Goal: Find specific page/section: Find specific page/section

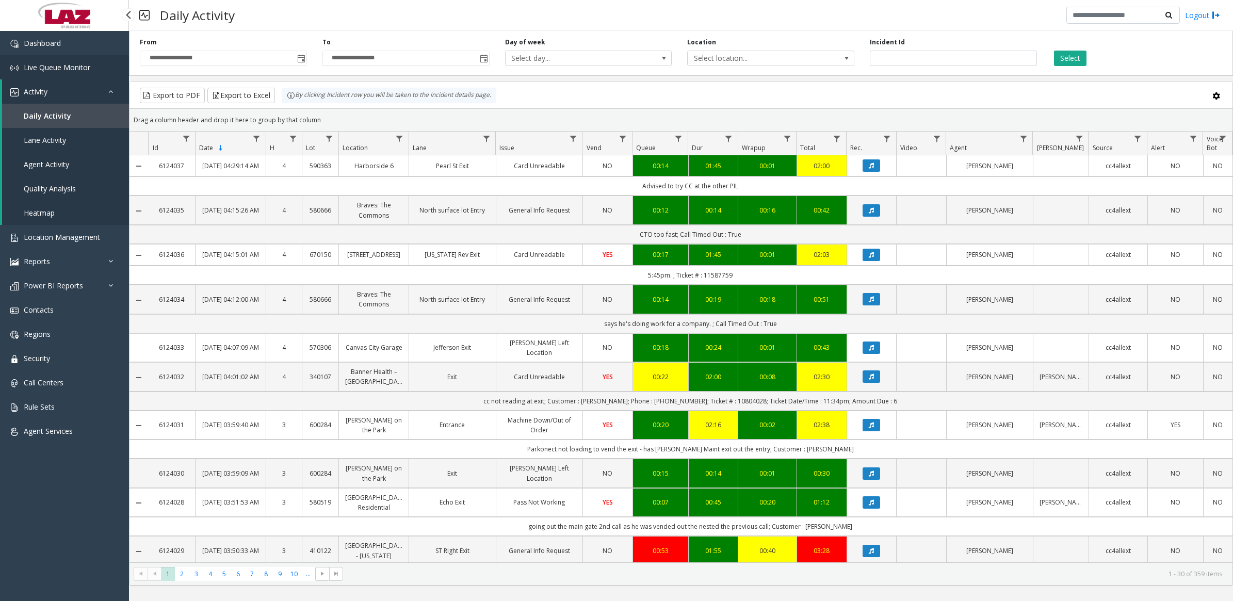
click at [57, 63] on span "Live Queue Monitor" at bounding box center [57, 67] width 67 height 10
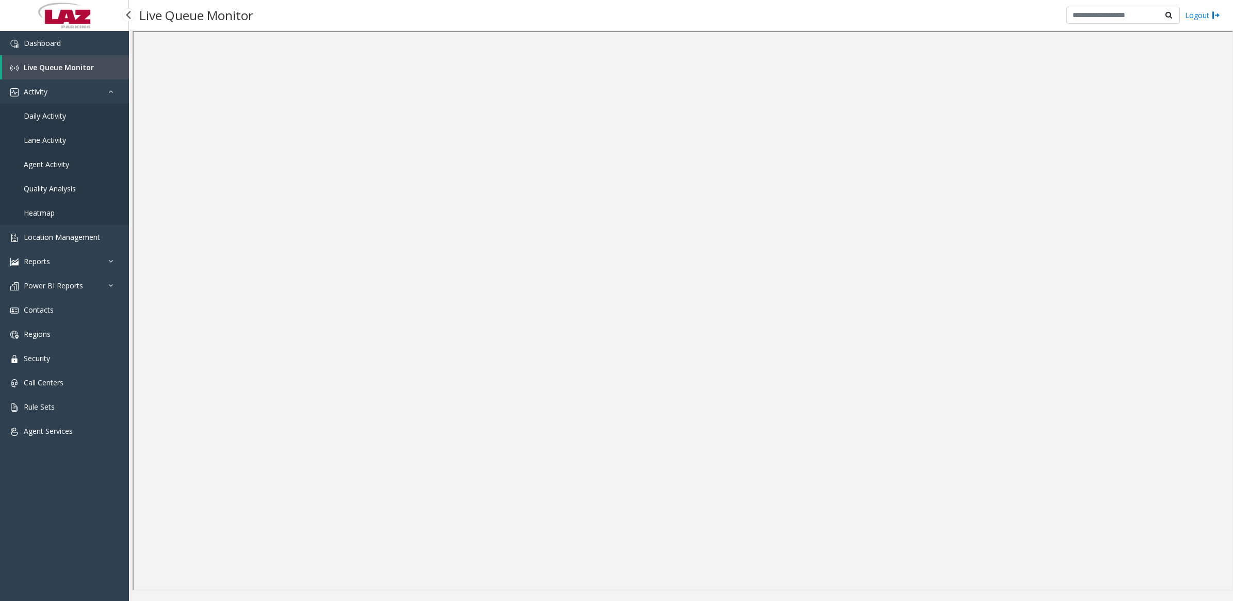
click at [24, 111] on span "Daily Activity" at bounding box center [45, 116] width 42 height 10
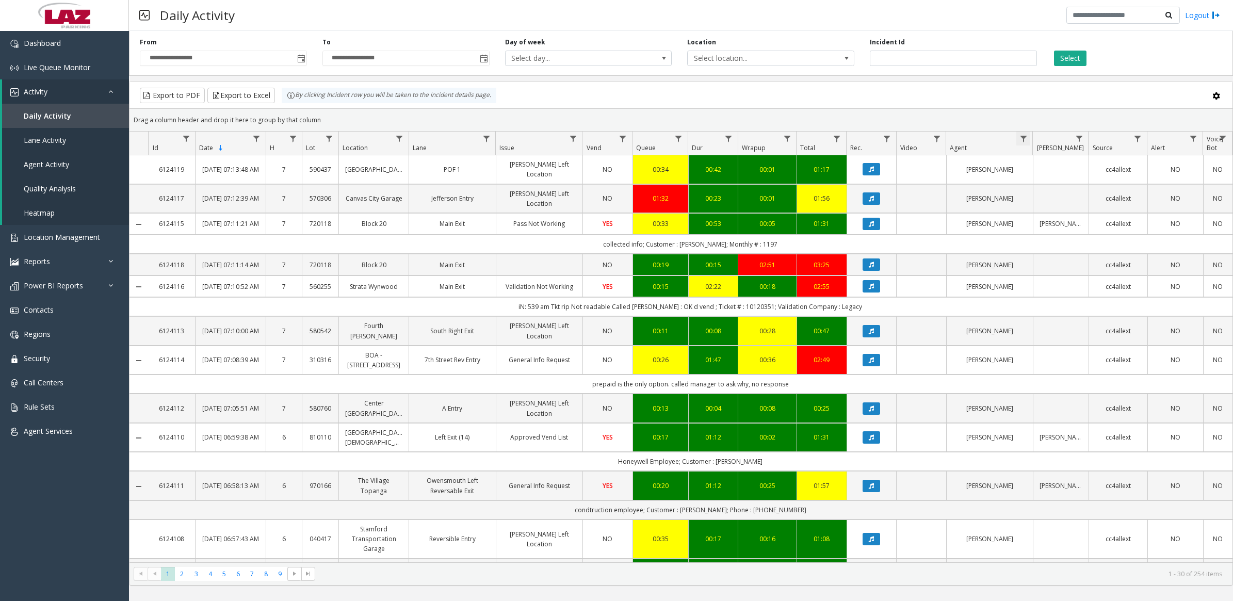
click at [1019, 138] on span "Data table" at bounding box center [1023, 139] width 8 height 8
click at [1061, 181] on input "Agent Filter" at bounding box center [1068, 184] width 88 height 18
type input "*****"
click button "Filter" at bounding box center [1090, 279] width 42 height 23
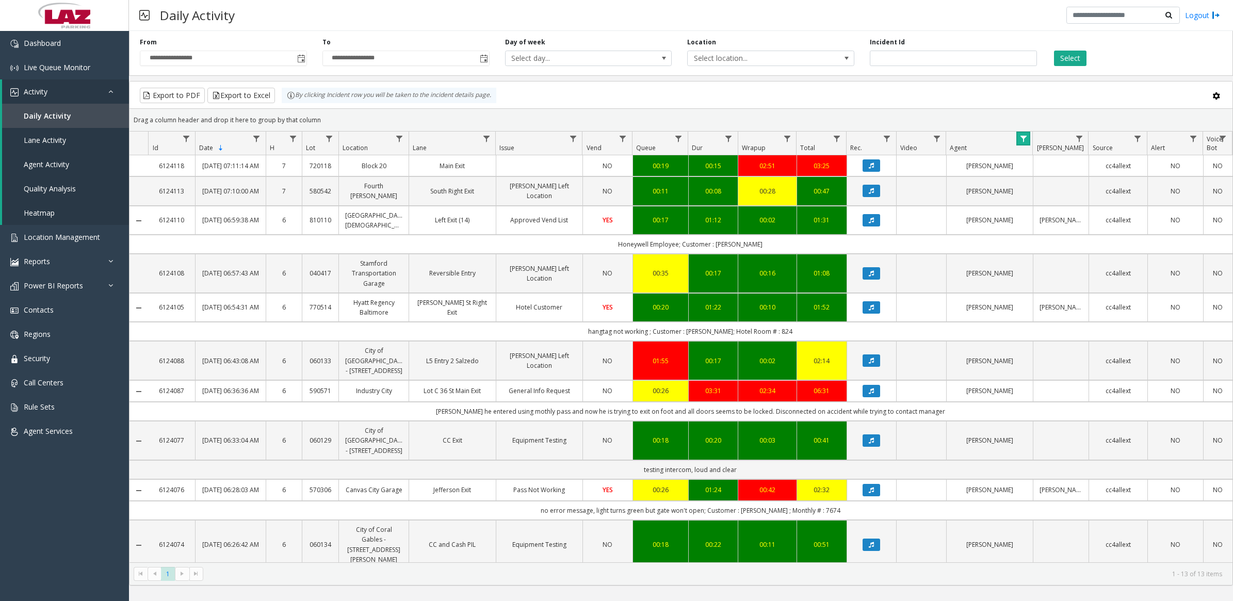
click at [1024, 144] on link "Data table" at bounding box center [1023, 139] width 14 height 14
click at [1058, 286] on button "Clear" at bounding box center [1045, 279] width 42 height 23
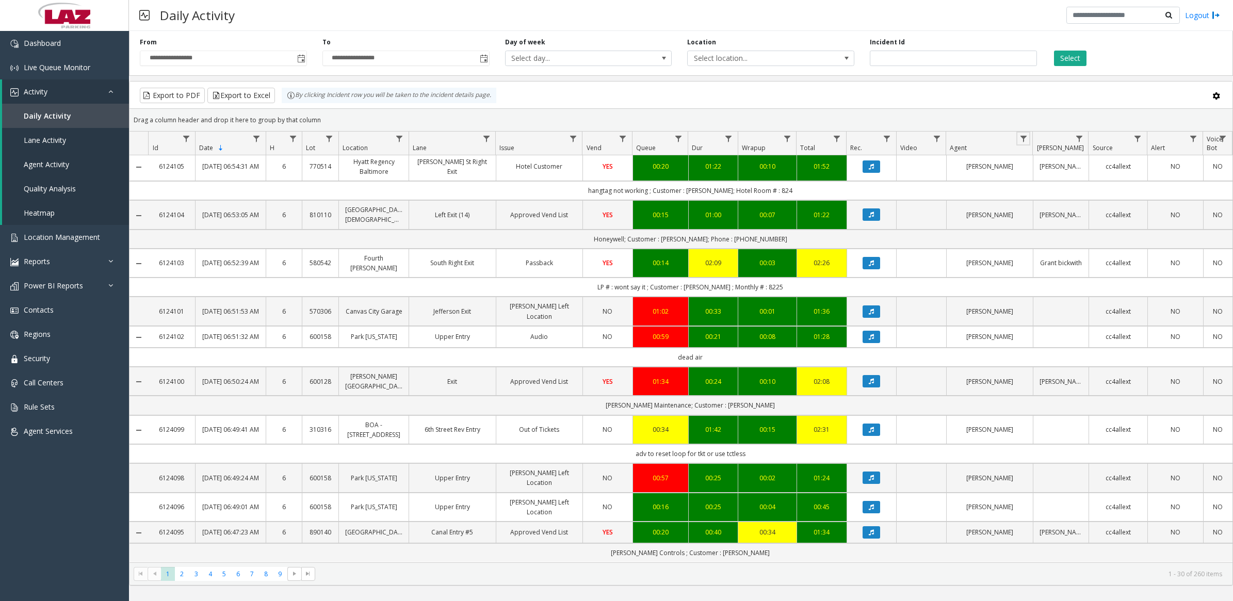
scroll to position [900, 0]
click at [186, 576] on span "2" at bounding box center [182, 574] width 14 height 14
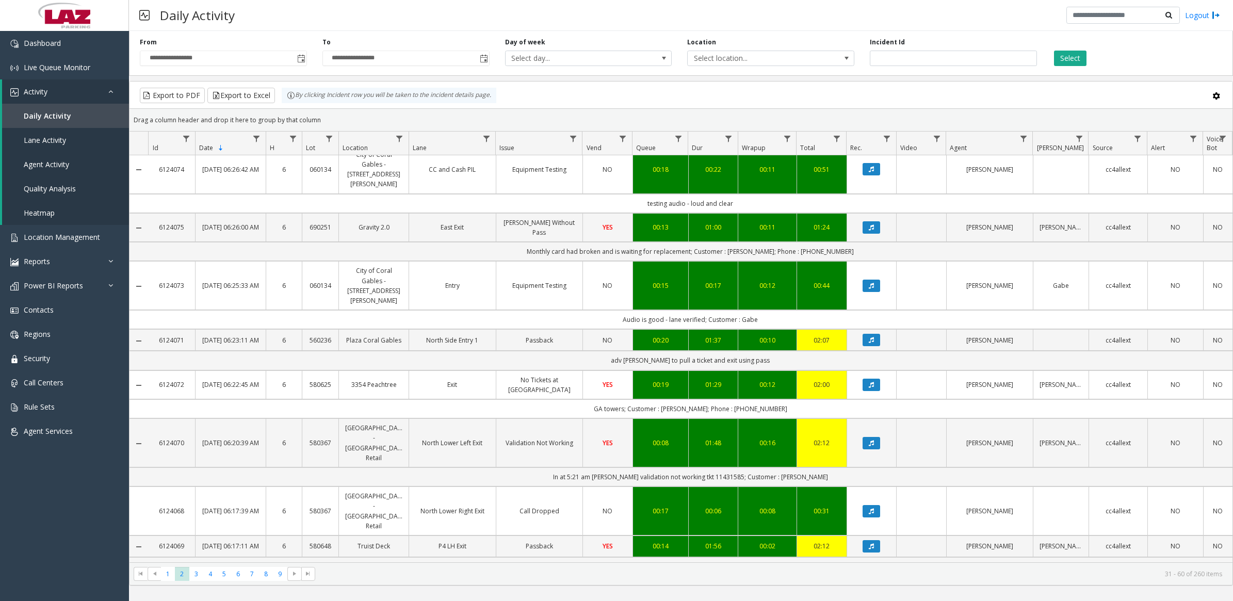
scroll to position [939, 0]
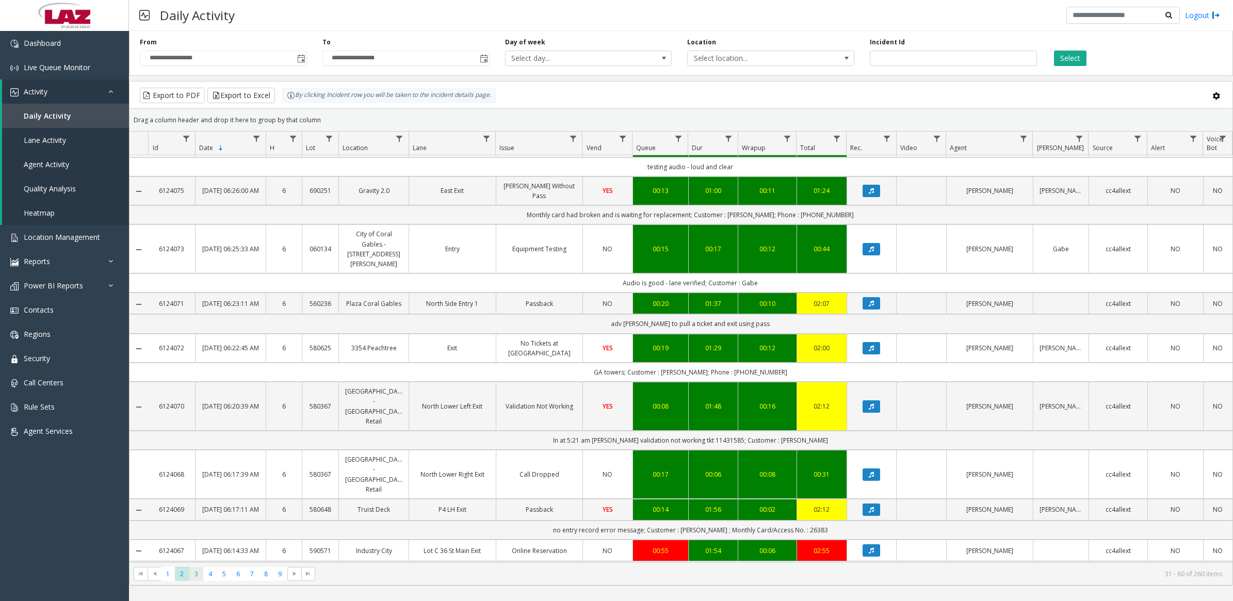
click at [192, 579] on span "3" at bounding box center [196, 574] width 14 height 14
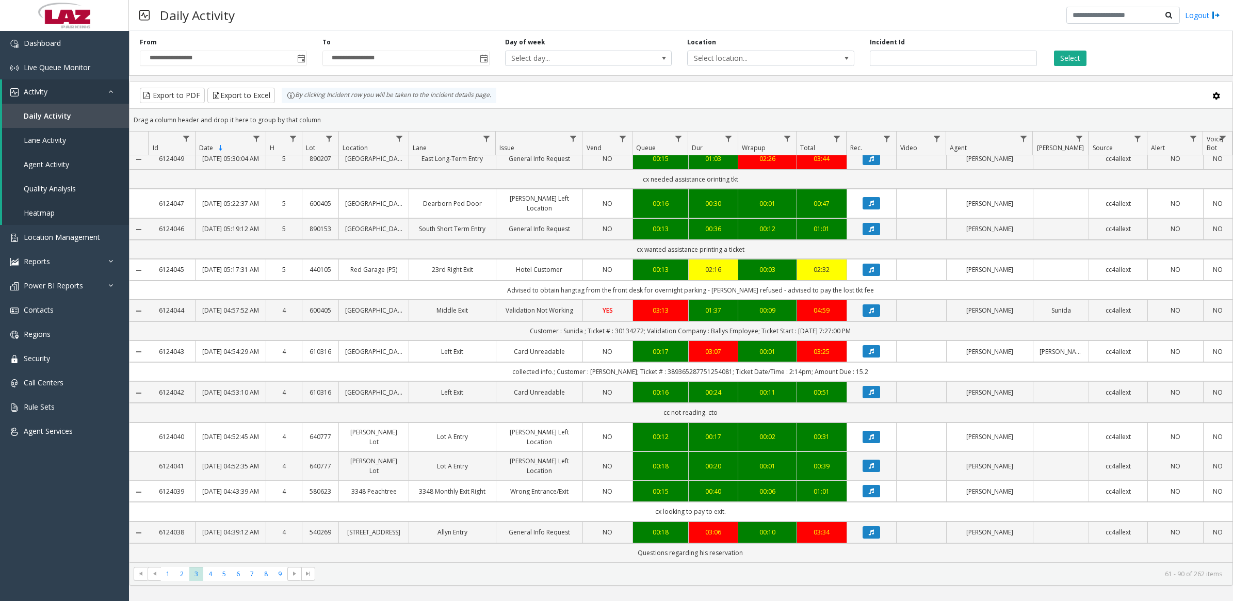
scroll to position [871, 0]
click at [207, 573] on span "4" at bounding box center [210, 574] width 14 height 14
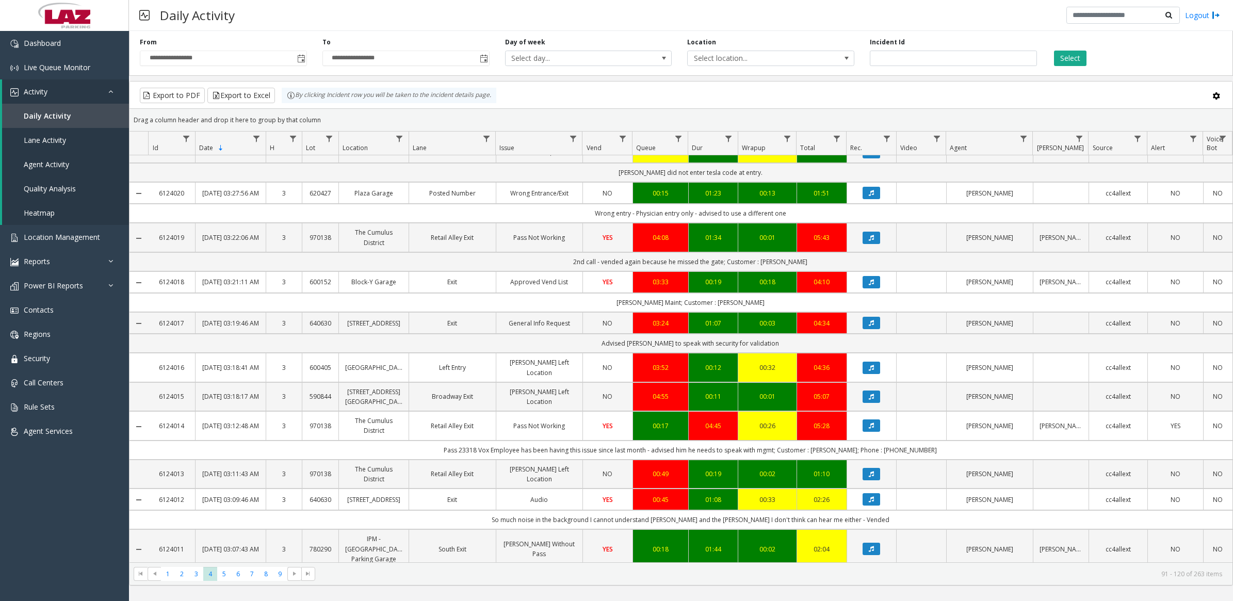
scroll to position [949, 0]
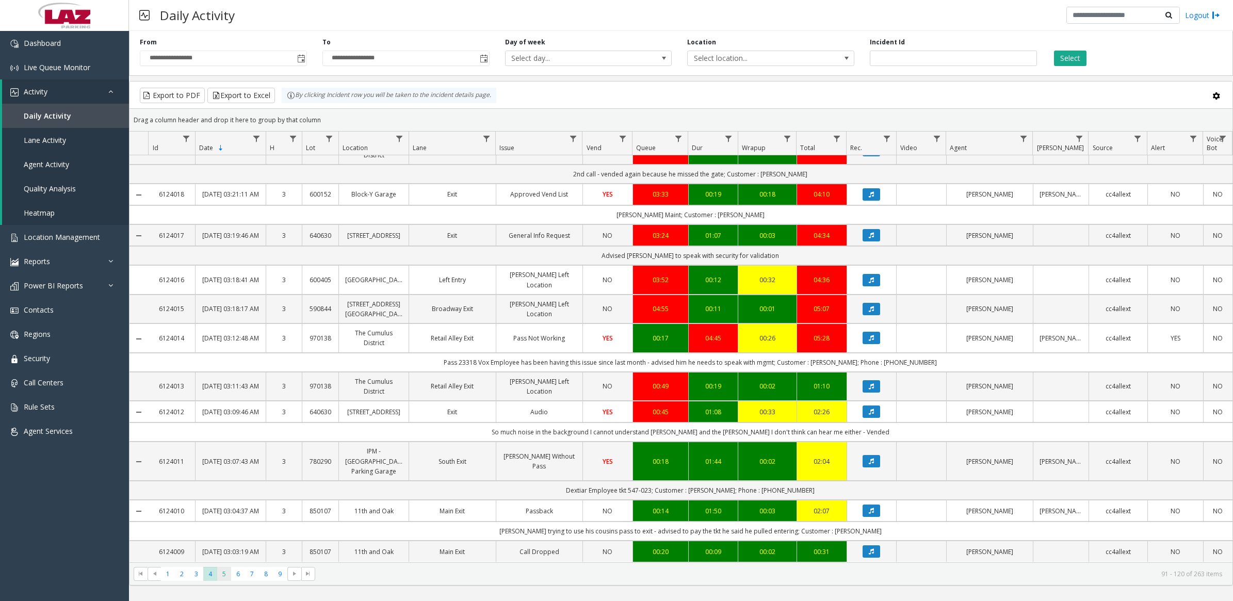
click at [227, 576] on span "5" at bounding box center [224, 574] width 14 height 14
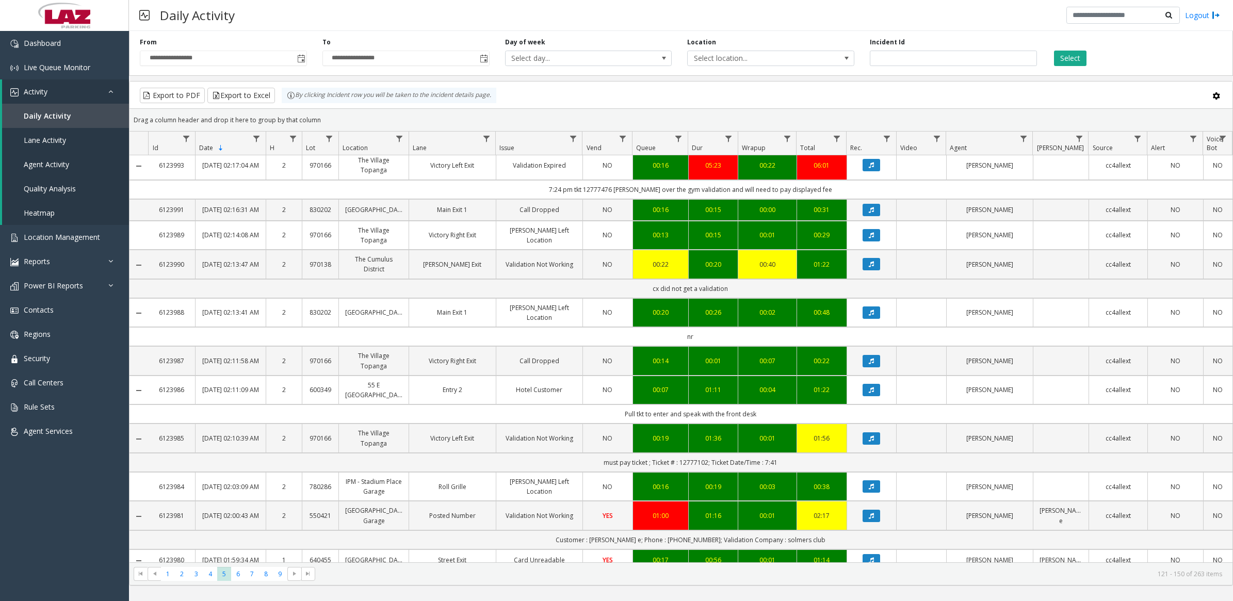
scroll to position [900, 0]
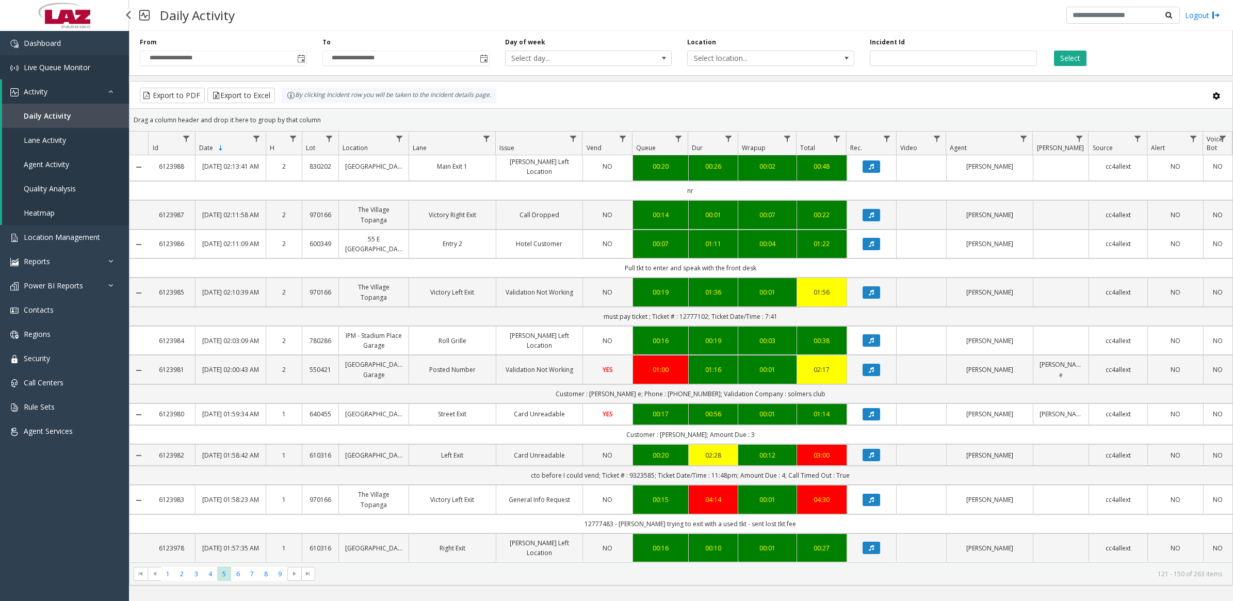
click at [51, 68] on span "Live Queue Monitor" at bounding box center [57, 67] width 67 height 10
